Goal: Transaction & Acquisition: Purchase product/service

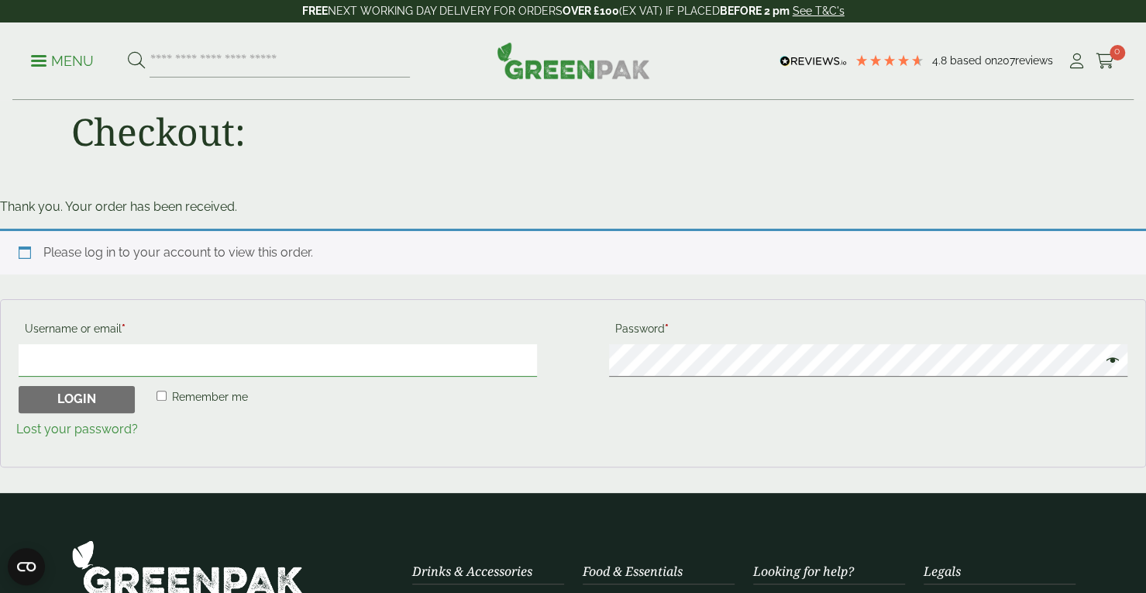
type input "**********"
click at [77, 63] on p "Menu" at bounding box center [62, 61] width 63 height 19
click at [59, 67] on p "Menu" at bounding box center [62, 61] width 63 height 19
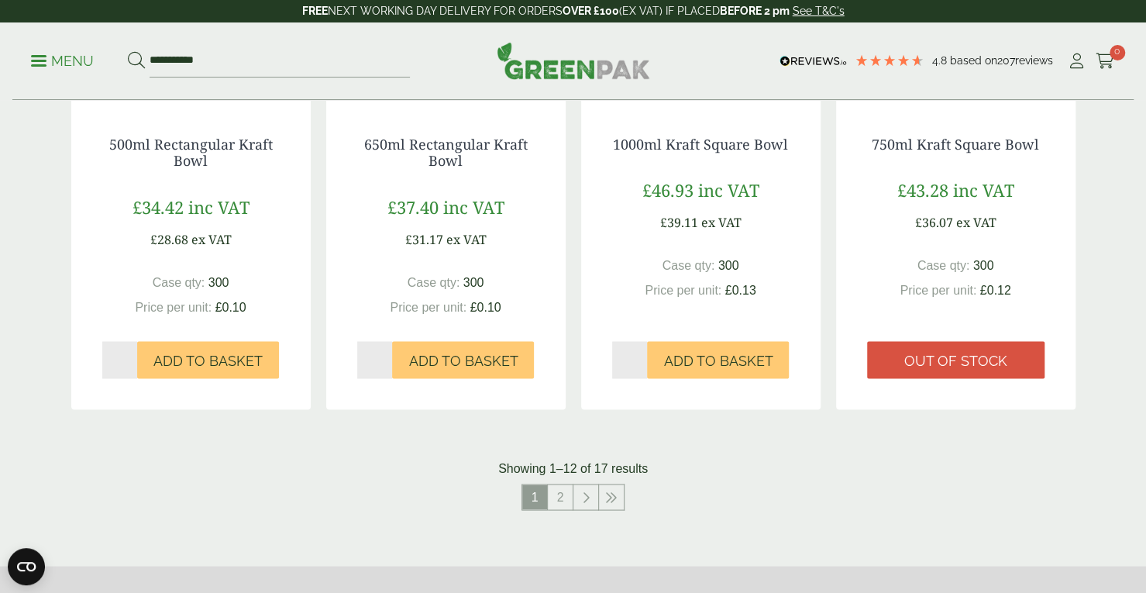
scroll to position [1493, 0]
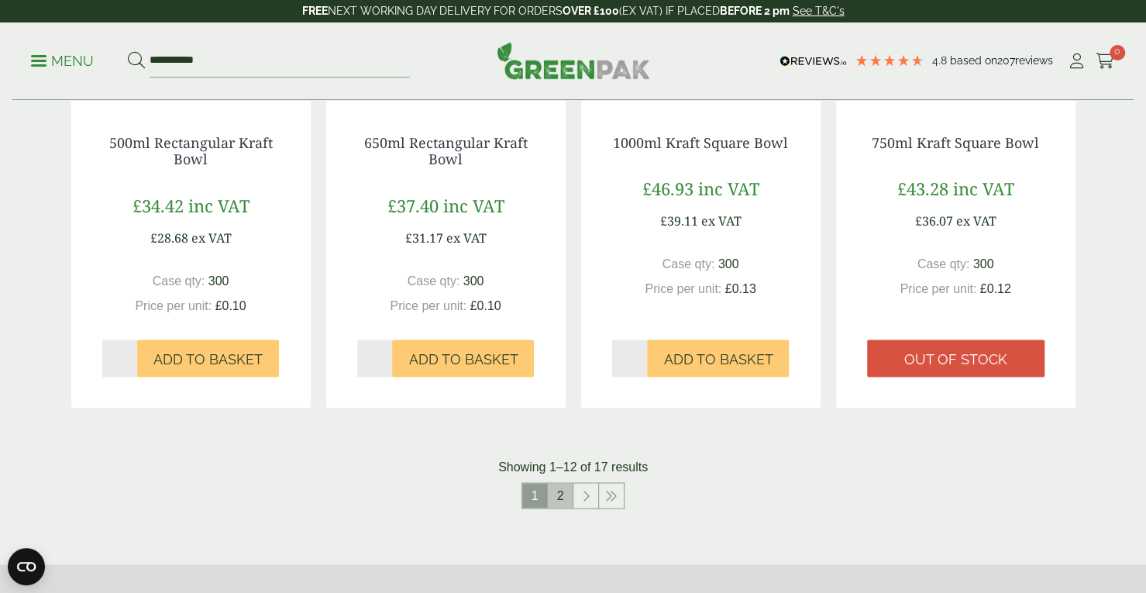
click at [562, 497] on link "2" at bounding box center [560, 495] width 25 height 25
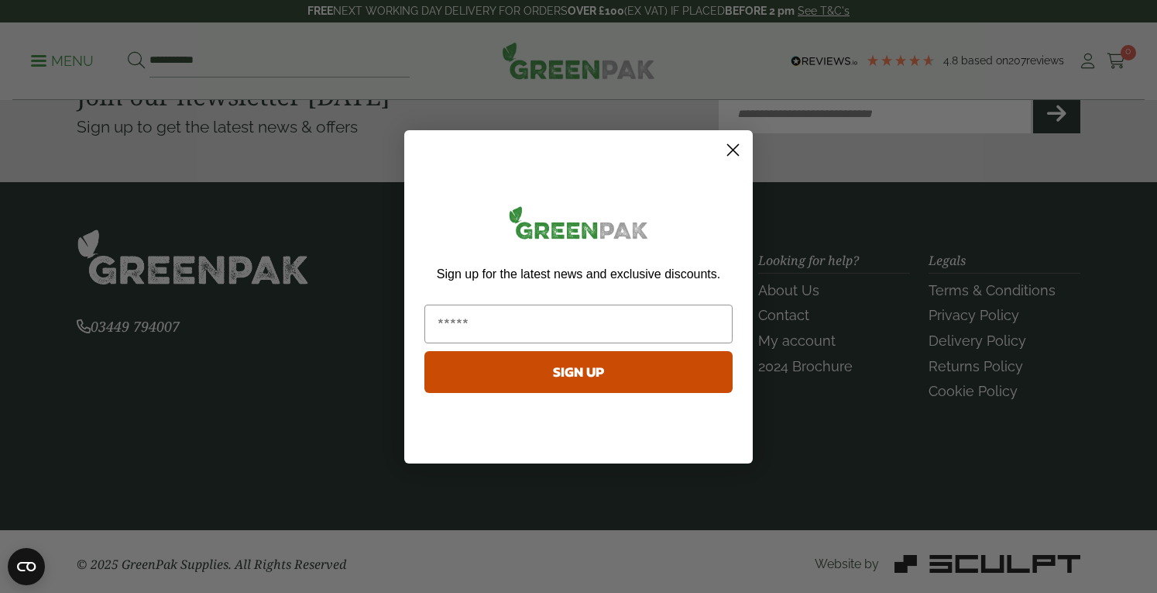
click at [734, 151] on icon "Close dialog" at bounding box center [733, 149] width 11 height 11
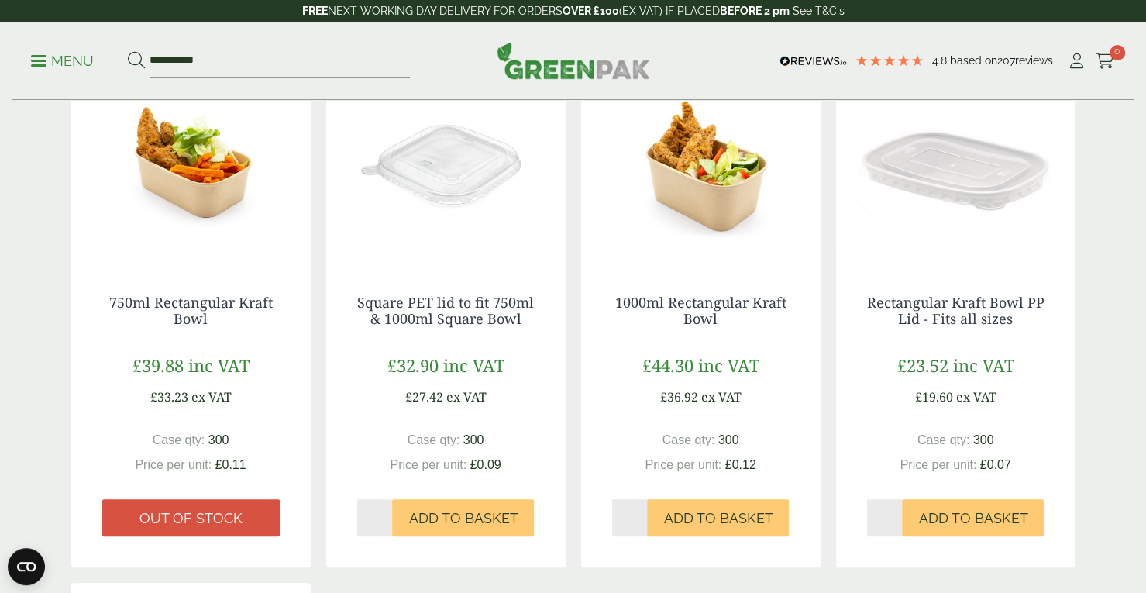
scroll to position [292, 0]
